Goal: Transaction & Acquisition: Obtain resource

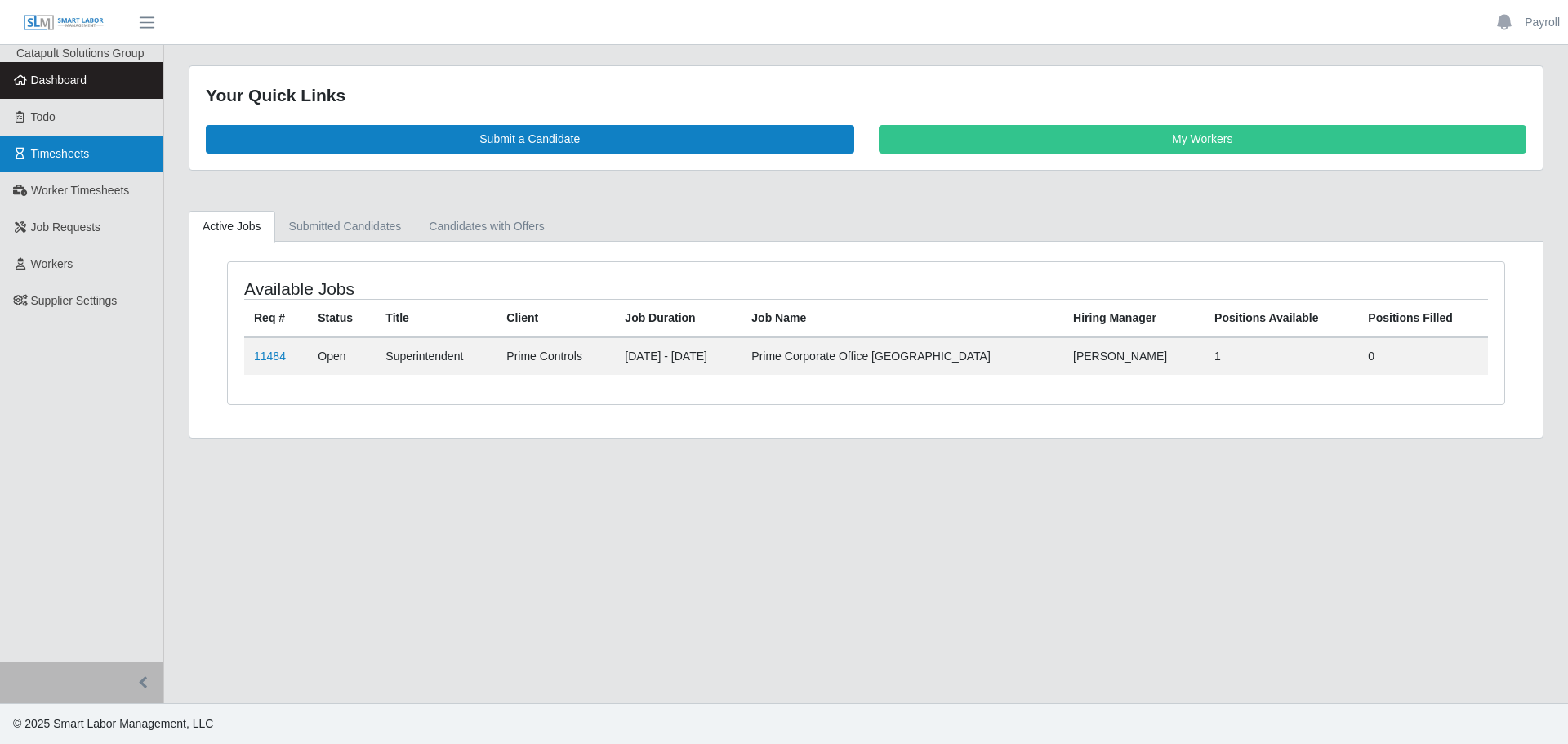
click at [68, 150] on span "Timesheets" at bounding box center [60, 153] width 59 height 13
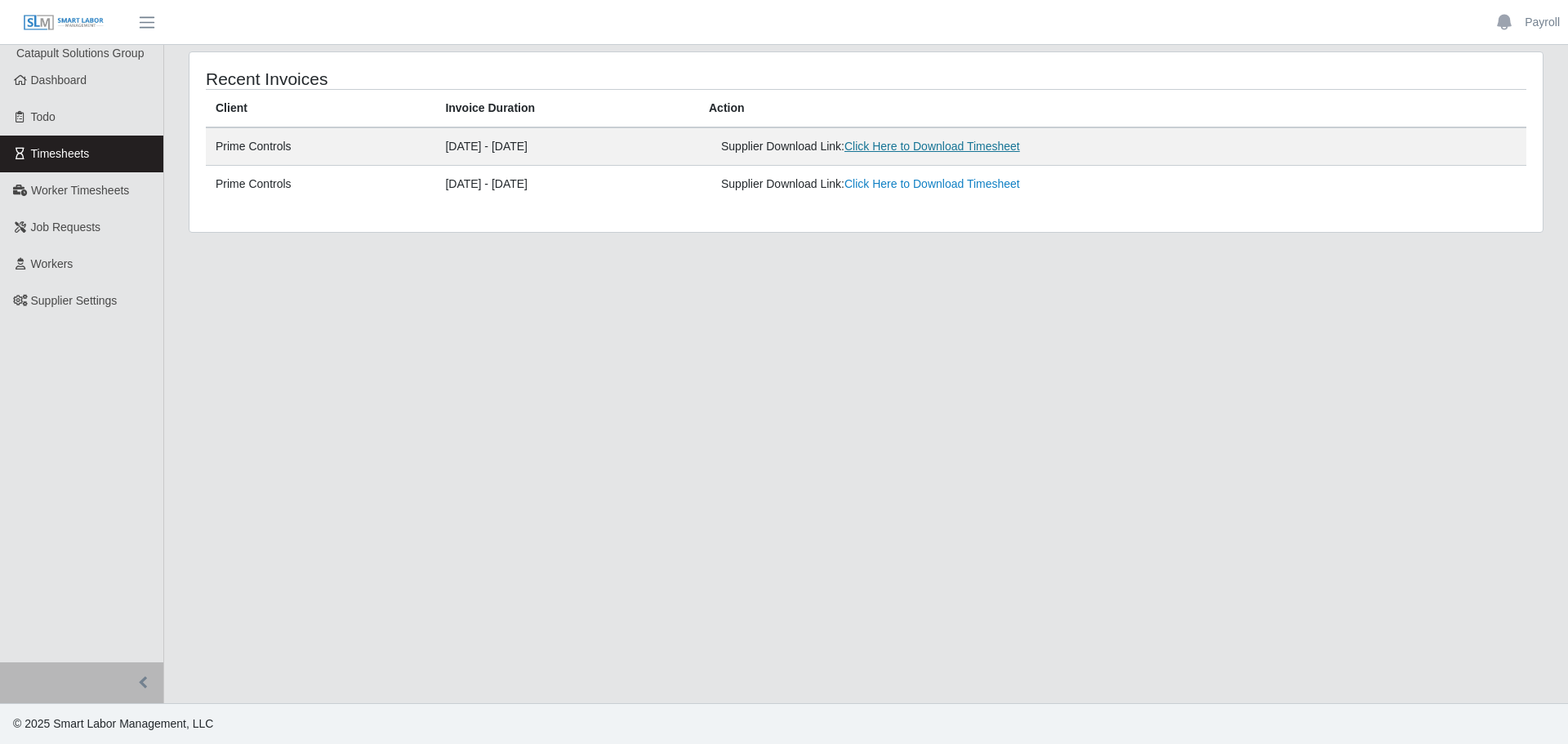
click at [967, 144] on link "Click Here to Download Timesheet" at bounding box center [933, 146] width 176 height 13
click at [1020, 150] on link "Click Here to Download Timesheet" at bounding box center [933, 146] width 176 height 13
click at [969, 505] on main "Recent Invoices Client Invoice Duration Action Prime Controls 10/04/2025 - 10/1…" at bounding box center [866, 374] width 1404 height 659
drag, startPoint x: 131, startPoint y: 187, endPoint x: 421, endPoint y: 170, distance: 290.5
click at [132, 188] on link "Worker Timesheets" at bounding box center [82, 190] width 164 height 37
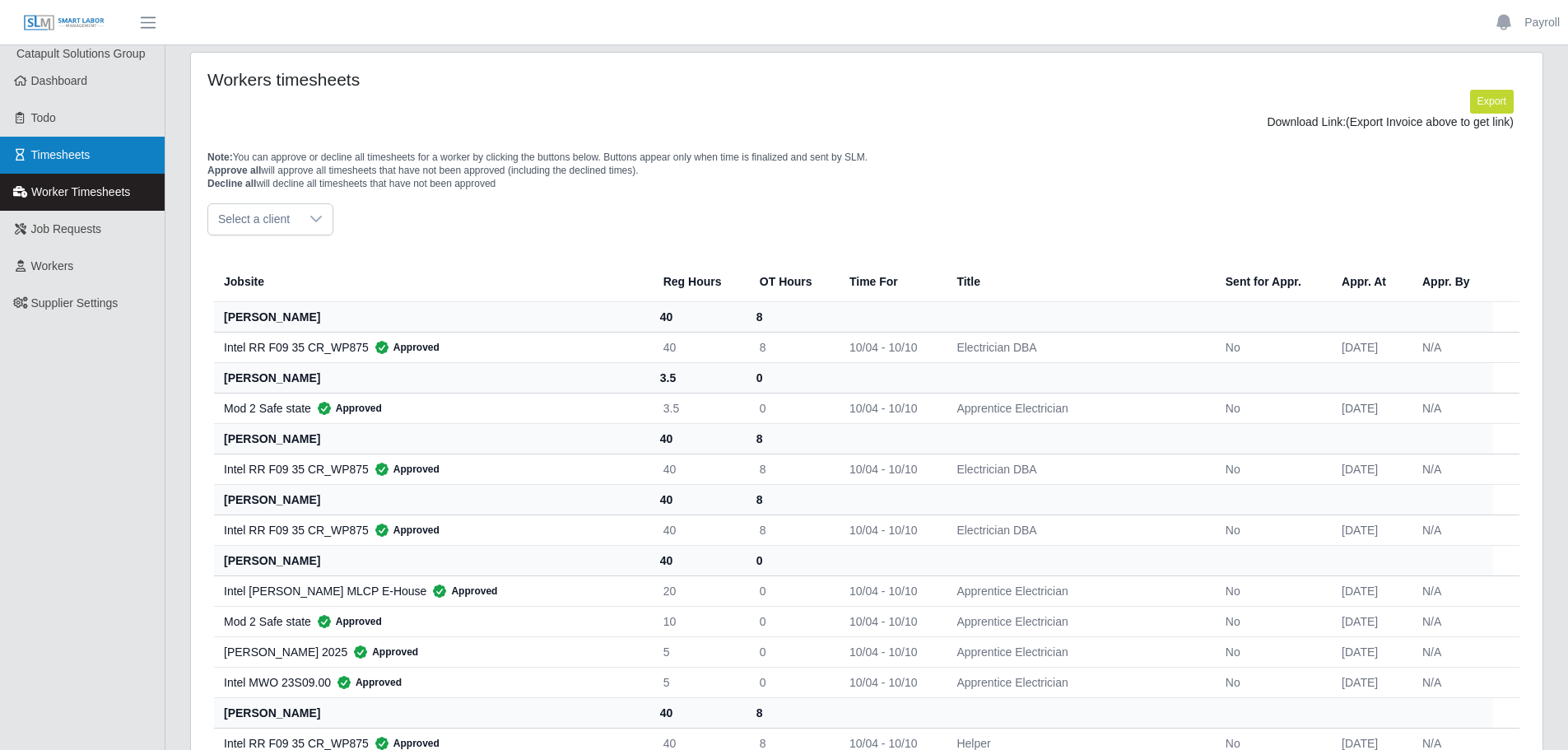
click at [91, 148] on link "Timesheets" at bounding box center [82, 155] width 165 height 37
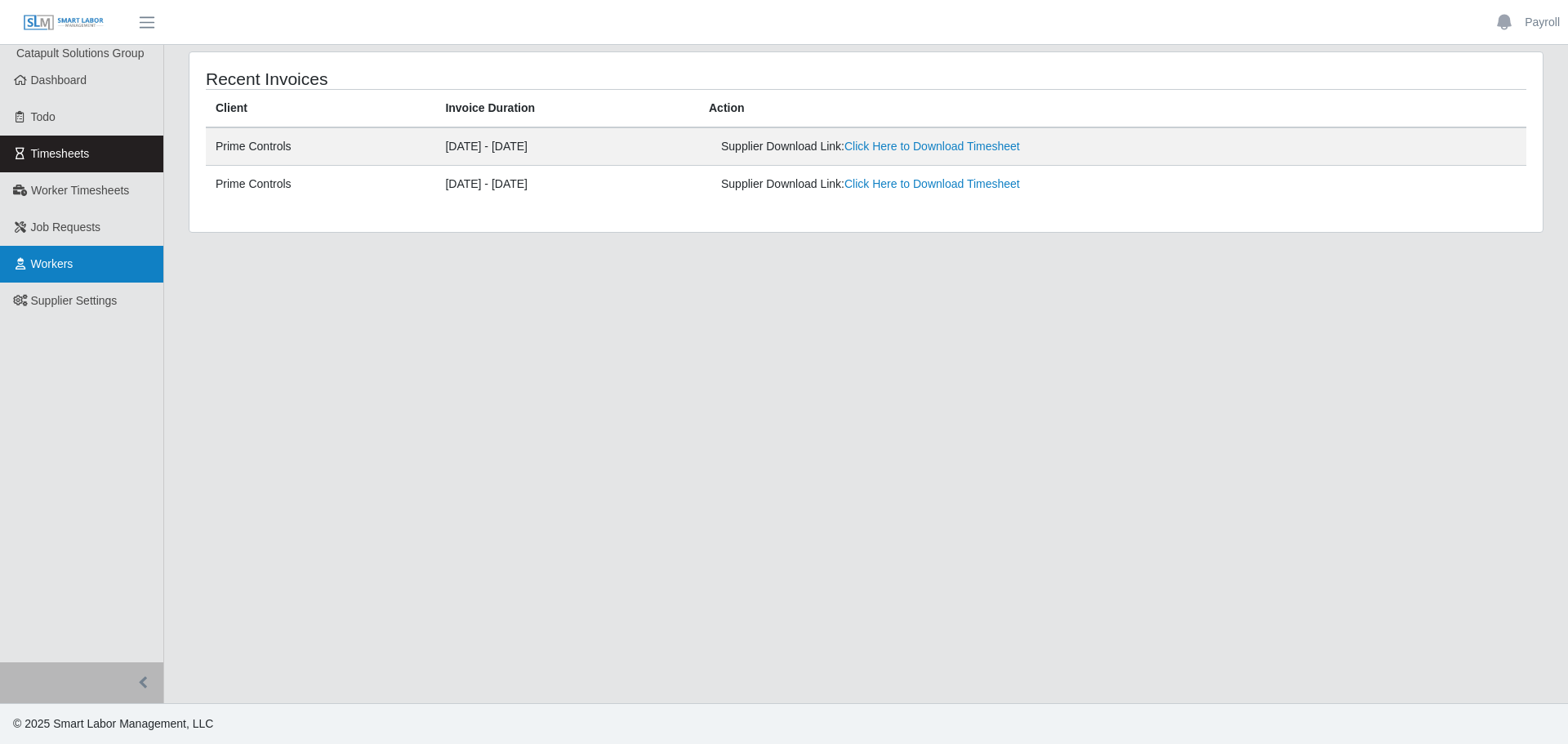
click at [77, 268] on link "Workers" at bounding box center [82, 264] width 164 height 37
